Goal: Task Accomplishment & Management: Complete application form

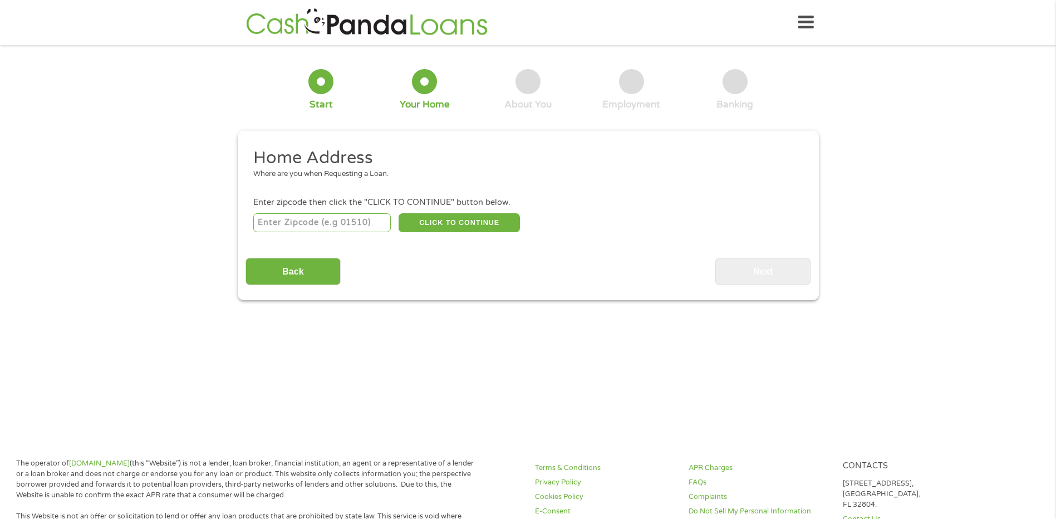
click at [321, 221] on input "number" at bounding box center [322, 222] width 138 height 19
type input "8"
type input "978"
type input "9"
type input "32708"
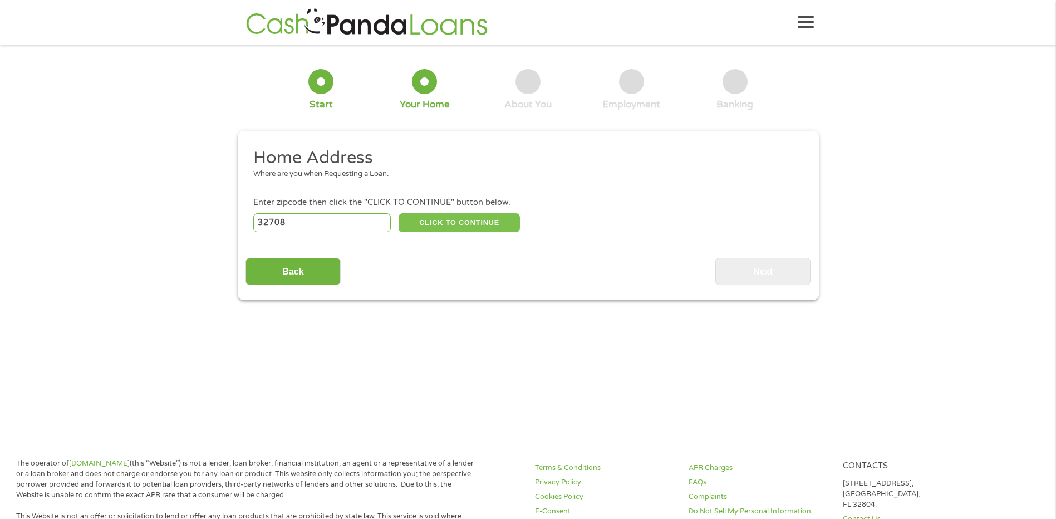
click at [480, 226] on button "CLICK TO CONTINUE" at bounding box center [459, 222] width 121 height 19
type input "32708"
type input "[GEOGRAPHIC_DATA]"
select select "[US_STATE]"
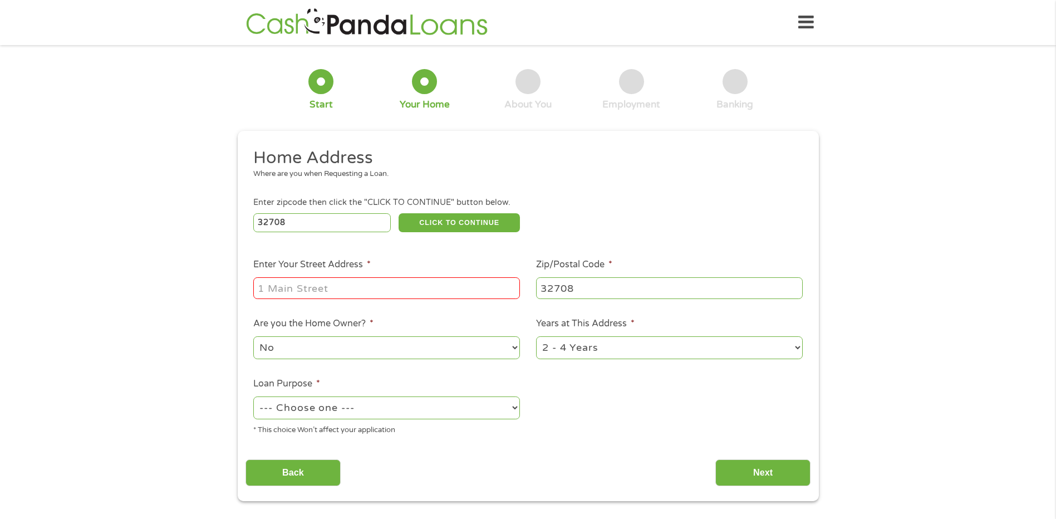
click at [367, 284] on input "Enter Your Street Address *" at bounding box center [386, 287] width 267 height 21
type input "9"
type input "[STREET_ADDRESS]"
select select "debtconsolidation"
click at [273, 289] on input "[STREET_ADDRESS]" at bounding box center [386, 287] width 267 height 21
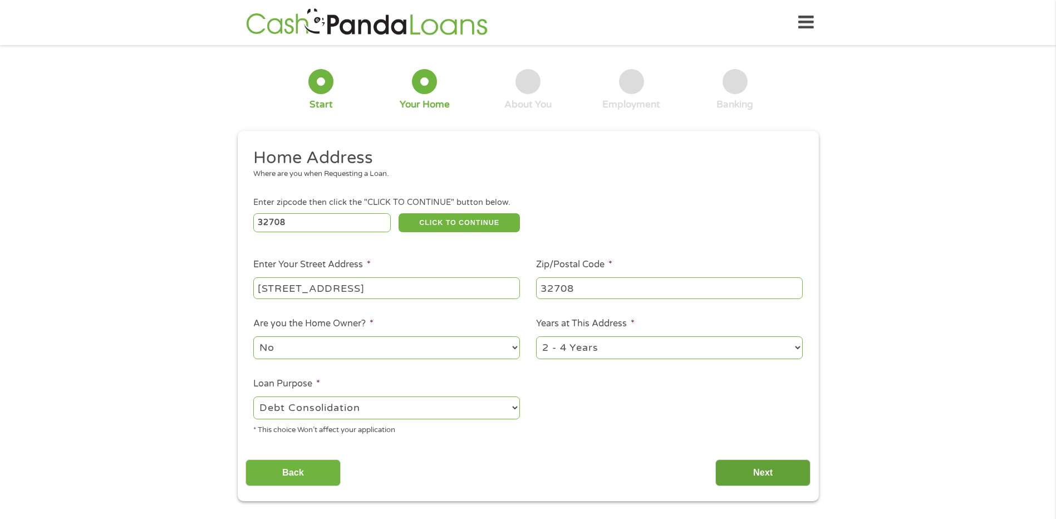
type input "[STREET_ADDRESS]"
click at [745, 473] on input "Next" at bounding box center [763, 472] width 95 height 27
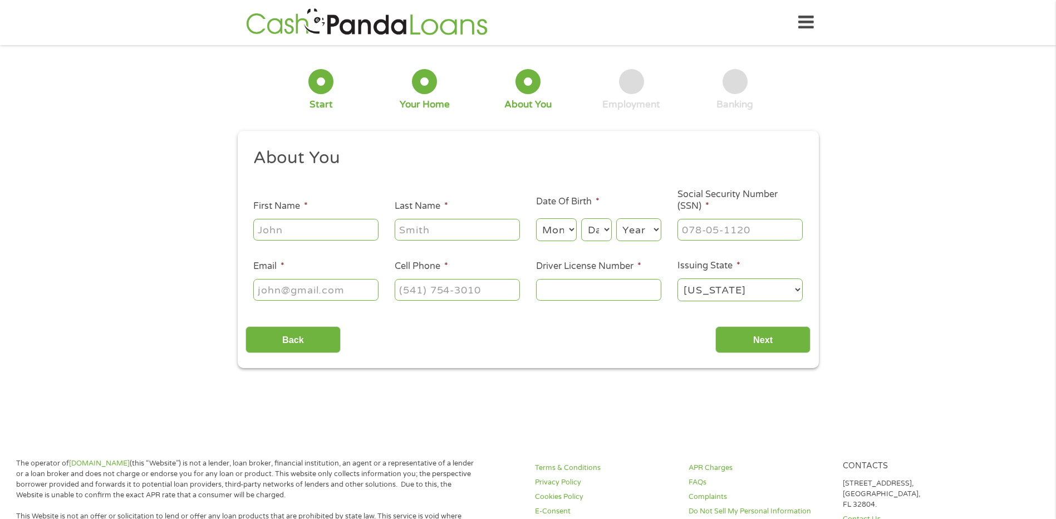
scroll to position [4, 4]
click at [318, 226] on input "First Name *" at bounding box center [315, 229] width 125 height 21
type input "[PERSON_NAME]"
select select "2"
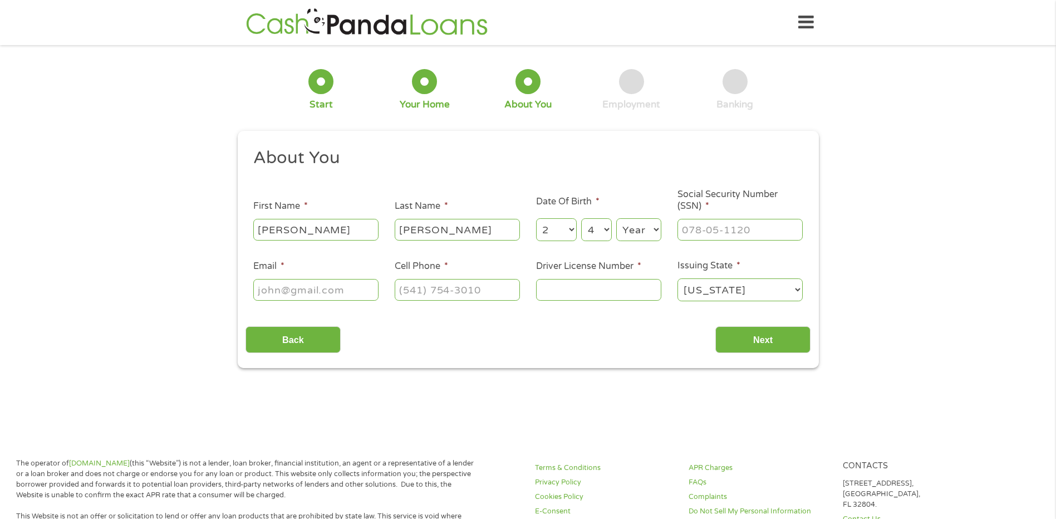
select select "5"
select select "1977"
type input "595-62-1655"
type input "[EMAIL_ADDRESS][DOMAIN_NAME]"
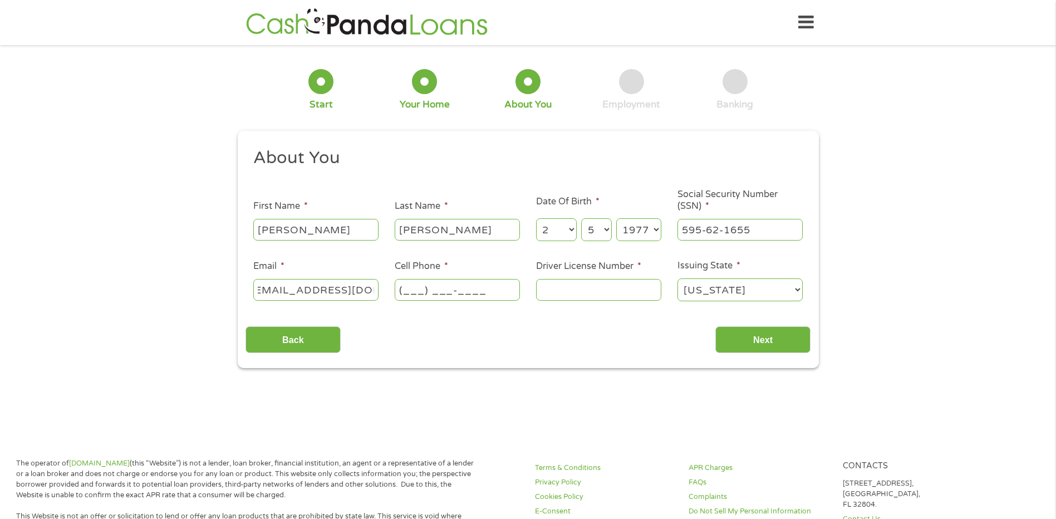
scroll to position [0, 0]
type input "[PHONE_NUMBER]"
type input "P415427830000"
click at [777, 349] on input "Next" at bounding box center [763, 339] width 95 height 27
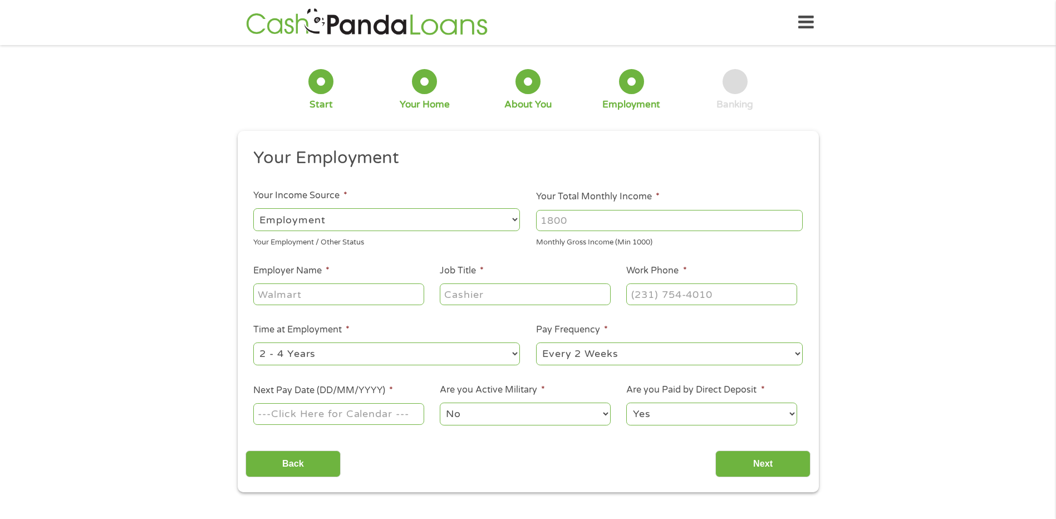
scroll to position [4, 4]
click at [459, 221] on select "--- Choose one --- Employment [DEMOGRAPHIC_DATA] Benefits" at bounding box center [386, 219] width 267 height 23
click at [253, 208] on select "--- Choose one --- Employment [DEMOGRAPHIC_DATA] Benefits" at bounding box center [386, 219] width 267 height 23
click at [570, 224] on input "Your Total Monthly Income *" at bounding box center [669, 220] width 267 height 21
type input "4200"
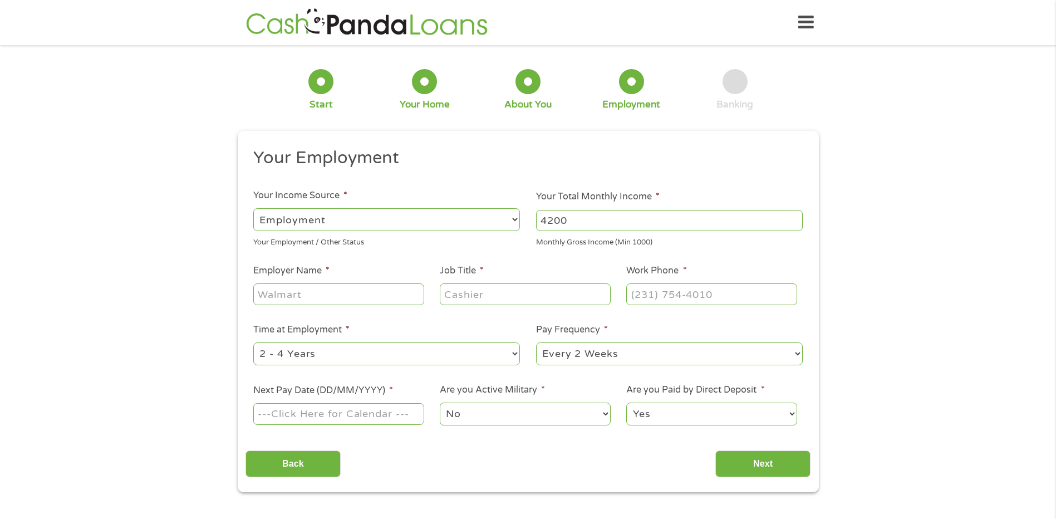
click at [288, 293] on input "Employer Name *" at bounding box center [338, 293] width 170 height 21
type input "[PERSON_NAME]"
type input "Manager"
type input "[PHONE_NUMBER]"
select select "60months"
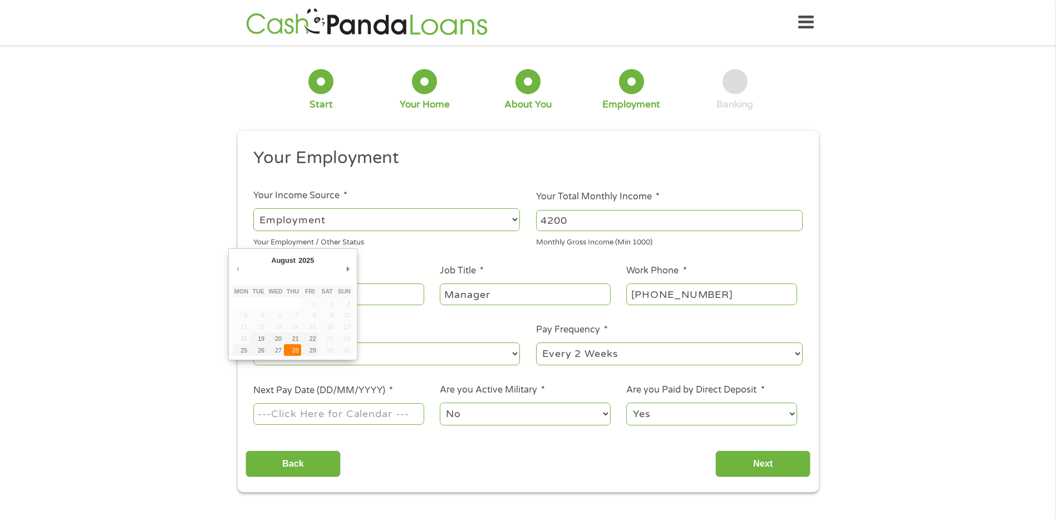
type input "[DATE]"
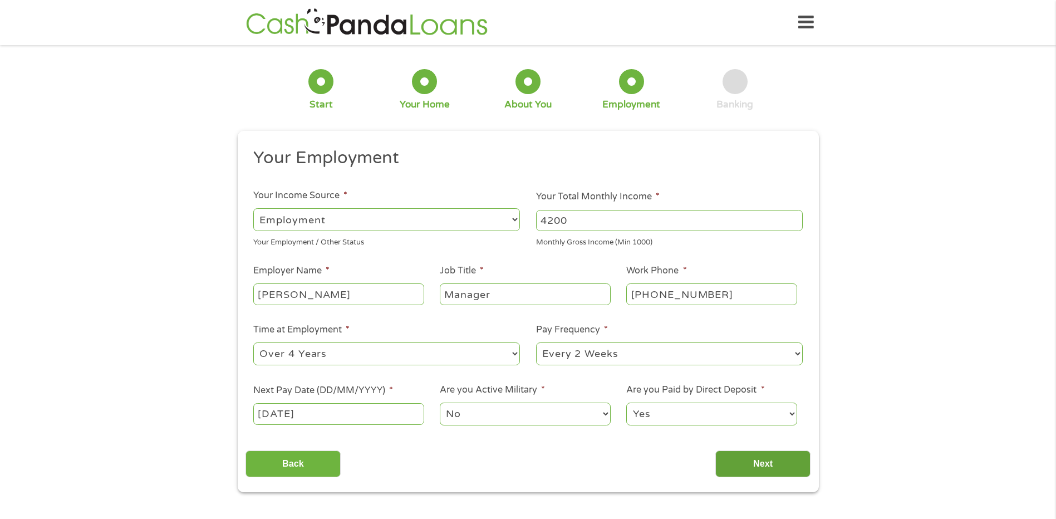
click at [753, 463] on input "Next" at bounding box center [763, 464] width 95 height 27
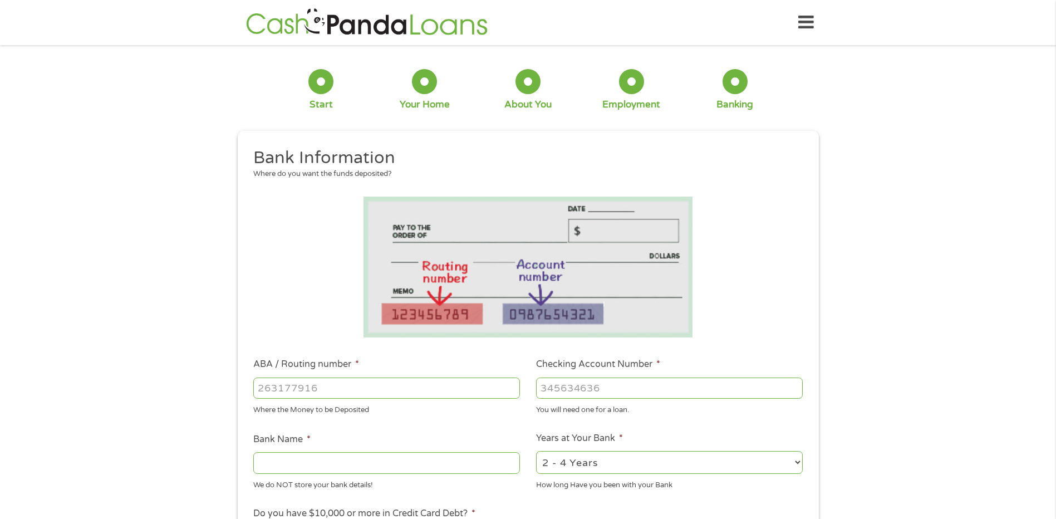
scroll to position [167, 0]
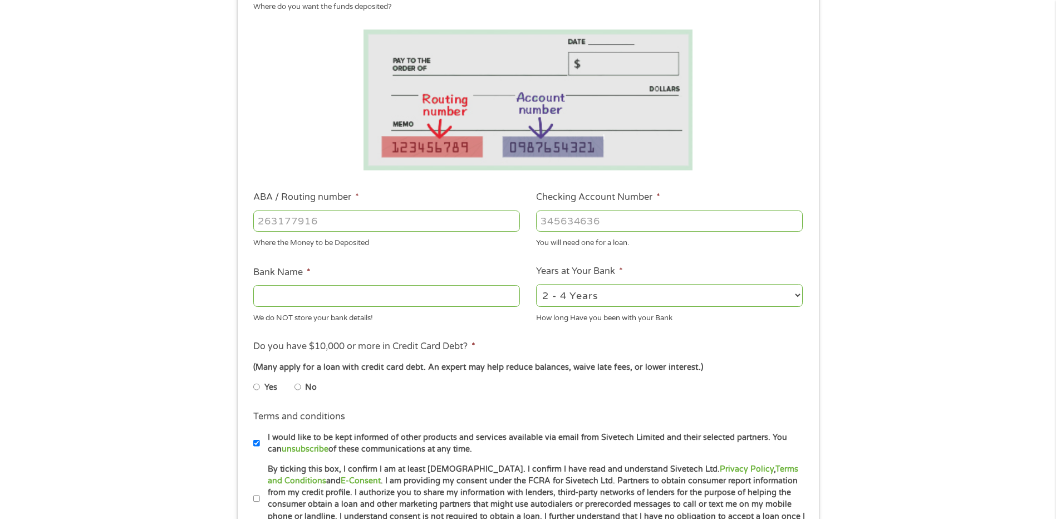
click at [615, 217] on input "Checking Account Number *" at bounding box center [669, 221] width 267 height 21
type input "4353276003"
click at [415, 222] on input "ABA / Routing number *" at bounding box center [386, 221] width 267 height 21
type input "067014822"
type input "TD BANK NA"
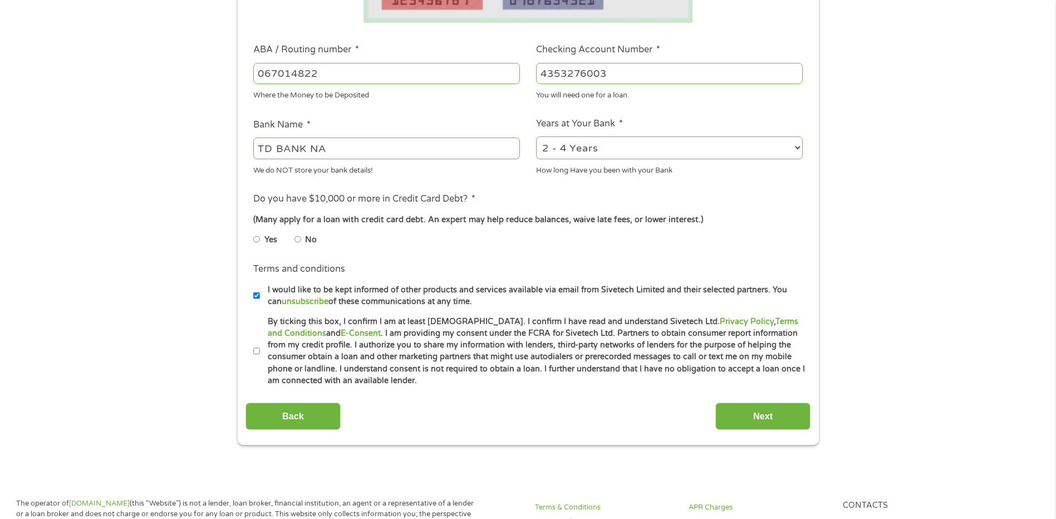
scroll to position [334, 0]
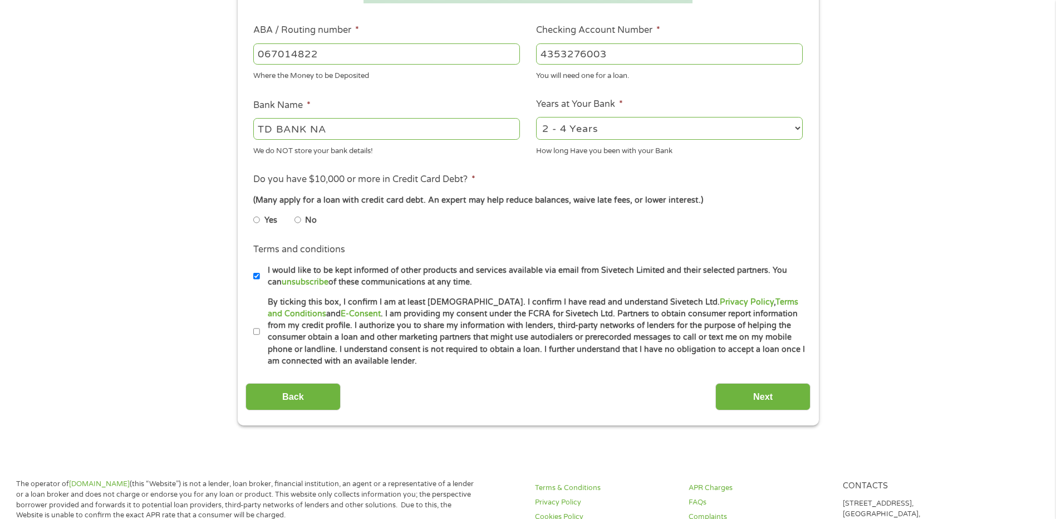
type input "067014822"
click at [300, 218] on input "No" at bounding box center [298, 220] width 7 height 18
radio input "true"
click at [256, 334] on input "By ticking this box, I confirm I am at least [DEMOGRAPHIC_DATA]. I confirm I ha…" at bounding box center [256, 332] width 7 height 18
checkbox input "true"
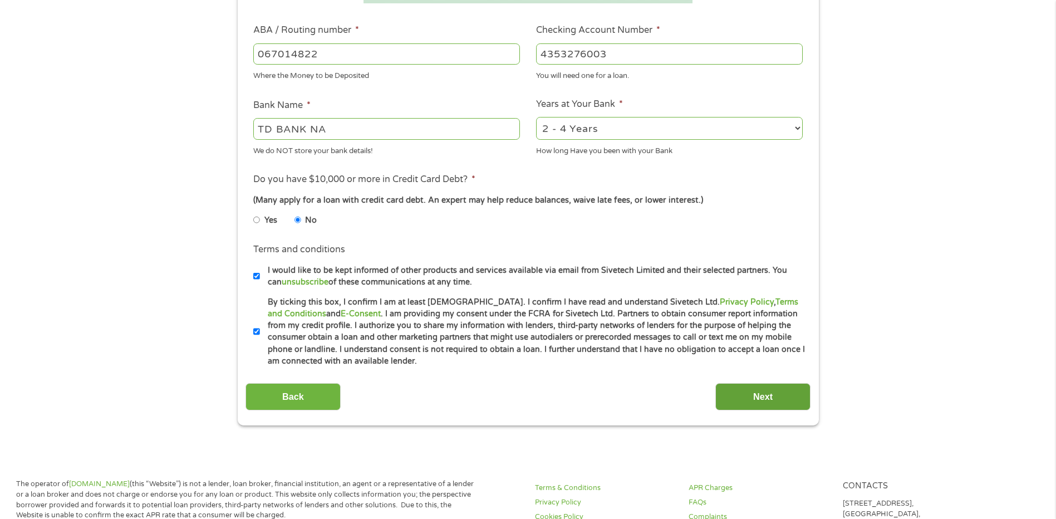
click at [739, 393] on input "Next" at bounding box center [763, 396] width 95 height 27
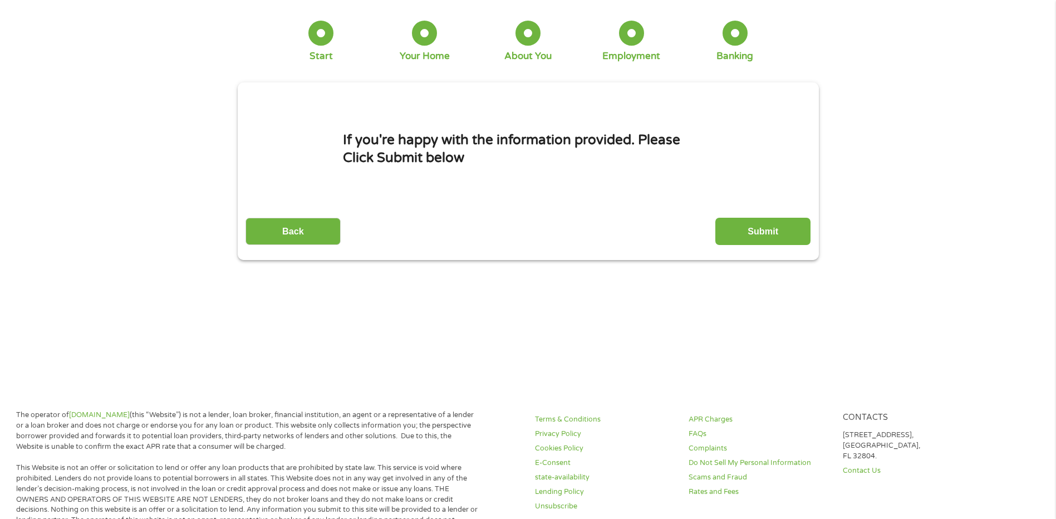
scroll to position [0, 0]
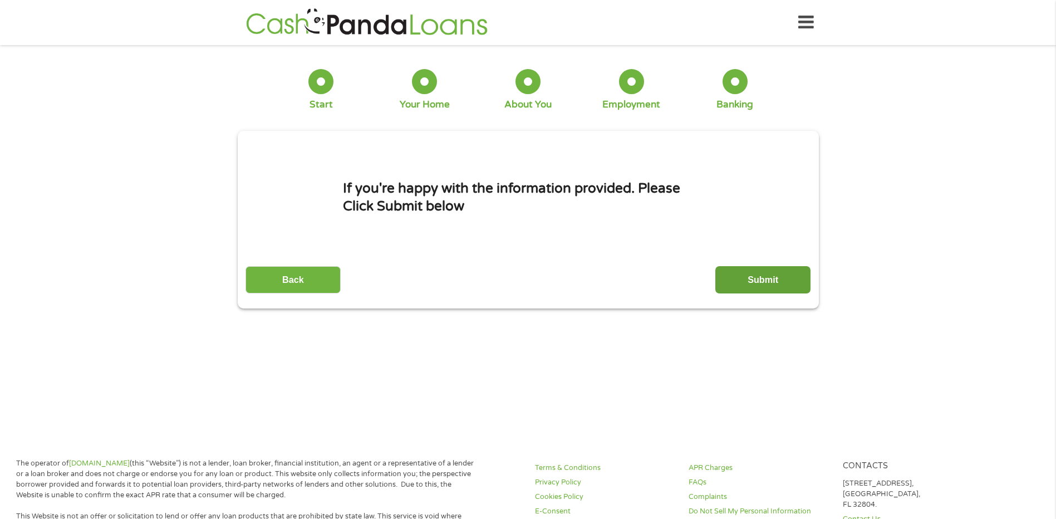
click at [781, 283] on input "Submit" at bounding box center [763, 279] width 95 height 27
